Goal: Check status: Check status

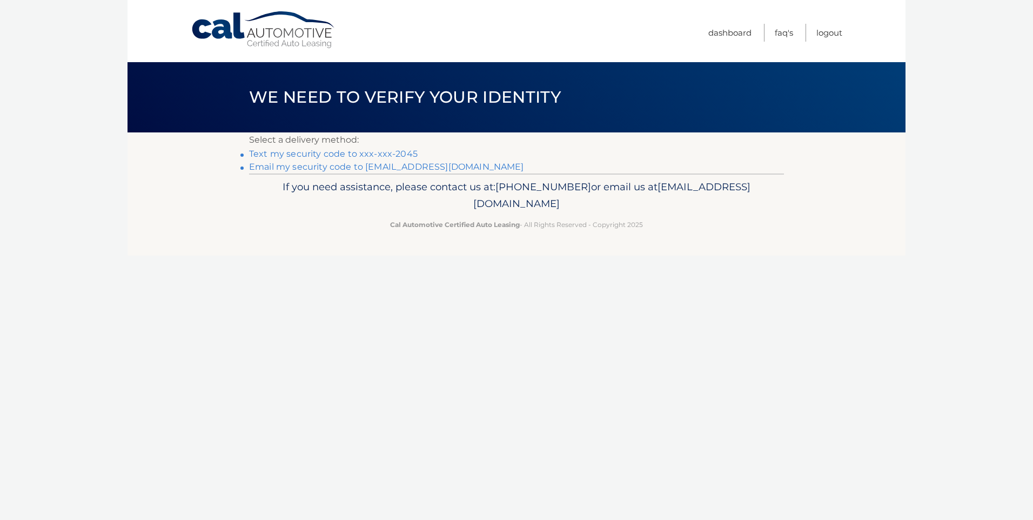
click at [284, 150] on link "Text my security code to xxx-xxx-2045" at bounding box center [333, 154] width 169 height 10
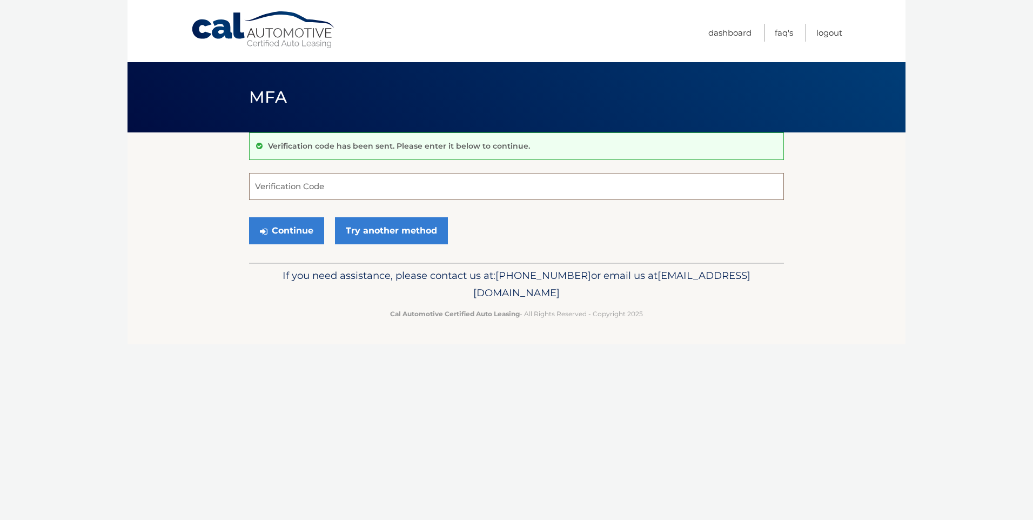
click at [333, 185] on input "Verification Code" at bounding box center [516, 186] width 535 height 27
type input "746222"
click at [305, 226] on button "Continue" at bounding box center [286, 230] width 75 height 27
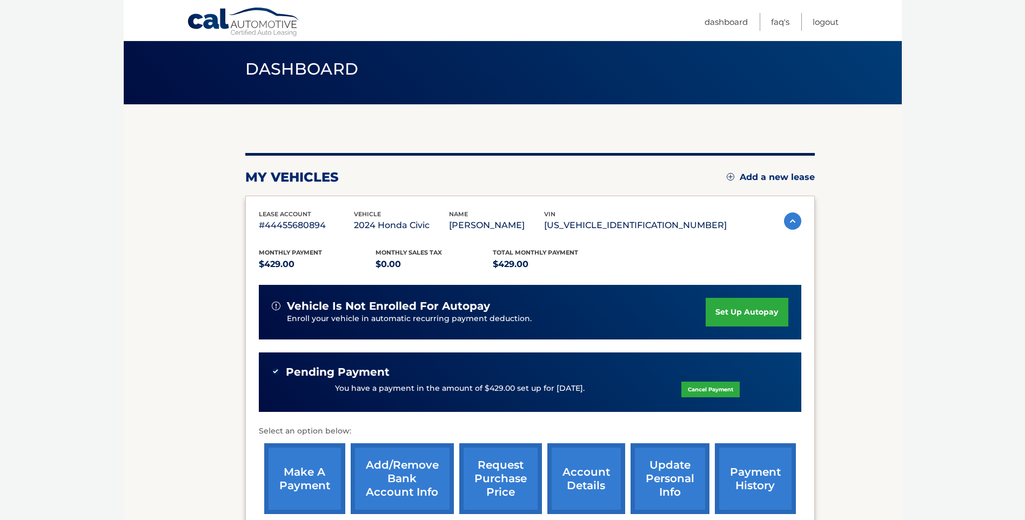
scroll to position [54, 0]
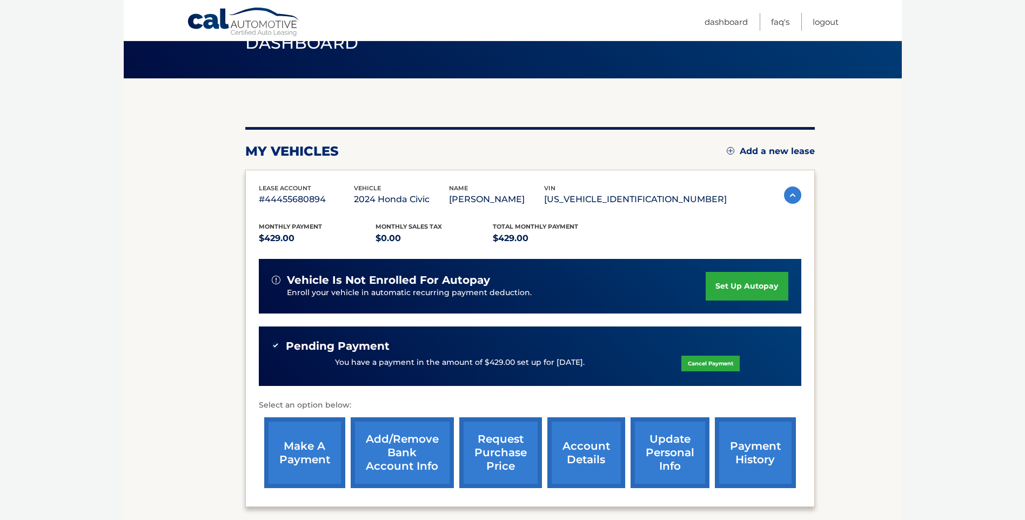
click at [870, 144] on section "my vehicles Add a new lease lease account #44455680894 vehicle 2024 Honda Civic…" at bounding box center [513, 308] width 778 height 461
